Goal: Task Accomplishment & Management: Manage account settings

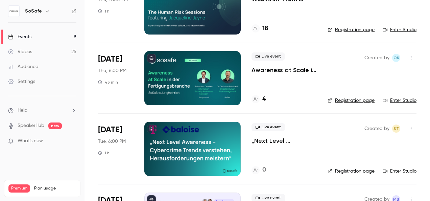
scroll to position [179, 0]
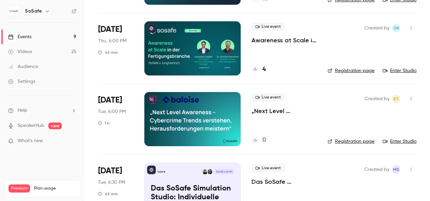
click at [358, 69] on link "Registration page" at bounding box center [351, 70] width 47 height 7
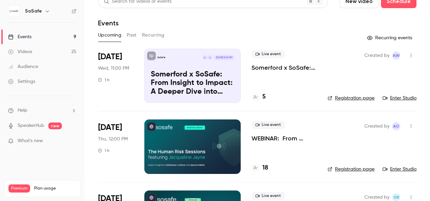
scroll to position [0, 0]
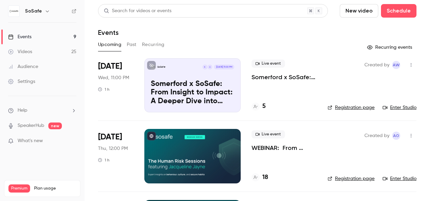
click at [211, 86] on p "Somerford x SoSafe: From Insight to Impact: A Deeper Dive into Behavioral Scien…" at bounding box center [193, 93] width 84 height 26
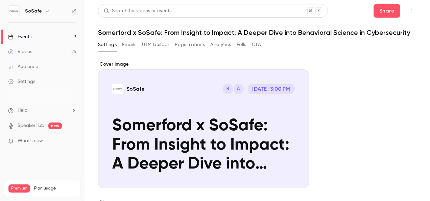
click at [185, 44] on button "Registrations" at bounding box center [190, 44] width 30 height 11
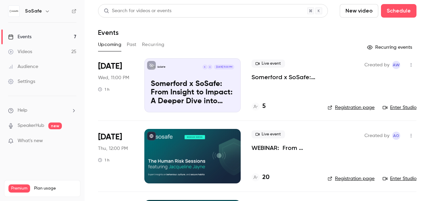
click at [349, 107] on link "Registration page" at bounding box center [351, 107] width 47 height 7
